Goal: Complete application form

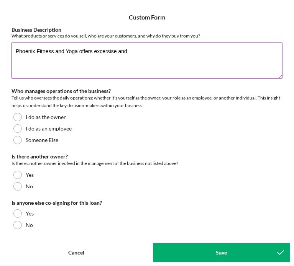
click at [109, 50] on textarea "Phoenix Fitness and Yoga offers excersise and" at bounding box center [146, 60] width 271 height 37
click at [96, 52] on textarea "Phoenix Fitness and Yoga offers excersise and" at bounding box center [146, 60] width 271 height 37
click at [99, 51] on textarea "Phoenix Fitness and Yoga offers excersise and" at bounding box center [146, 60] width 271 height 37
click at [134, 50] on textarea "Phoenix Fitness and Yoga offers exercise and" at bounding box center [146, 60] width 271 height 37
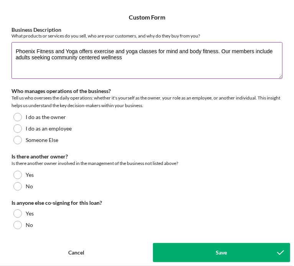
click at [79, 57] on textarea "Phoenix Fitness and Yoga offers exercise and yoga classes for mind and body fit…" at bounding box center [146, 60] width 271 height 37
click at [131, 56] on textarea "Phoenix Fitness and Yoga offers exercise and yoga classes for mind and body fit…" at bounding box center [146, 60] width 271 height 37
click at [274, 52] on textarea "Phoenix Fitness and Yoga offers exercise and yoga classes for mind and body fit…" at bounding box center [146, 60] width 271 height 37
click at [135, 61] on textarea "Phoenix Fitness and Yoga offers exercise and yoga classes for mind and body fit…" at bounding box center [146, 60] width 271 height 37
click at [133, 59] on textarea "Phoenix Fitness and Yoga offers exercise and yoga classes for mind and body fit…" at bounding box center [146, 60] width 271 height 37
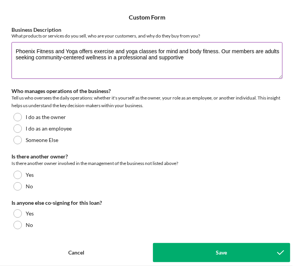
click at [200, 56] on textarea "Phoenix Fitness and Yoga offers exercise and yoga classes for mind and body fit…" at bounding box center [146, 60] width 271 height 37
click at [25, 65] on textarea "Phoenix Fitness and Yoga offers exercise and yoga classes for mind and body fit…" at bounding box center [146, 60] width 271 height 37
click at [58, 62] on textarea "Phoenix Fitness and Yoga offers exercise and yoga classes for mind and body fit…" at bounding box center [146, 60] width 271 height 37
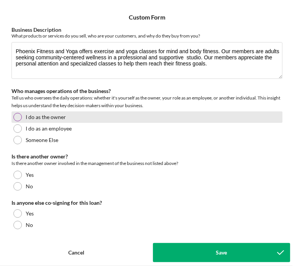
type textarea "Phoenix Fitness and Yoga offers exercise and yoga classes for mind and body fit…"
click at [15, 120] on div at bounding box center [17, 117] width 8 height 8
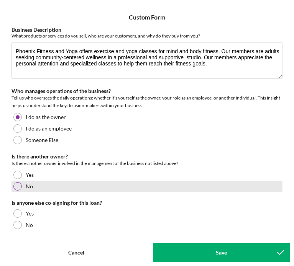
click at [18, 188] on div at bounding box center [17, 186] width 8 height 8
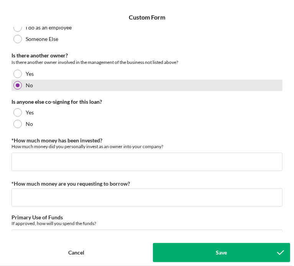
scroll to position [102, 0]
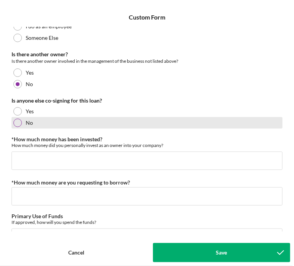
click at [17, 123] on div at bounding box center [17, 123] width 8 height 8
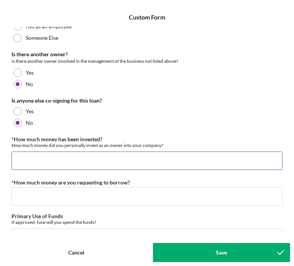
click at [18, 157] on input "*How much money has been invested?" at bounding box center [146, 161] width 271 height 18
click at [18, 157] on input "$000" at bounding box center [146, 161] width 271 height 18
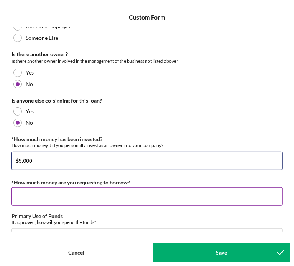
type input "$5,000"
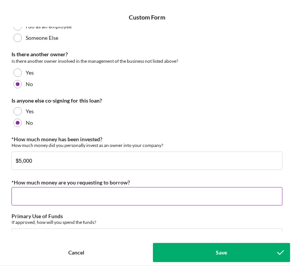
click at [17, 195] on input "*How much money are you requesting to borrow?" at bounding box center [146, 196] width 271 height 18
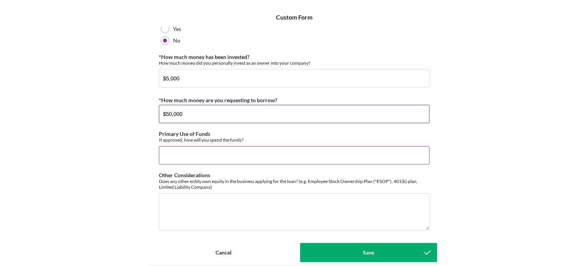
scroll to position [190, 0]
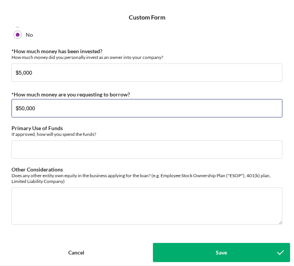
type input "$50,000"
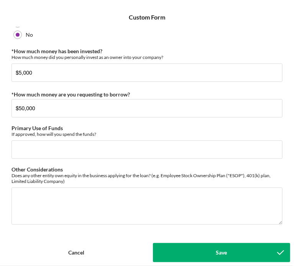
click at [185, 249] on button "Save" at bounding box center [221, 252] width 137 height 19
